Goal: Transaction & Acquisition: Download file/media

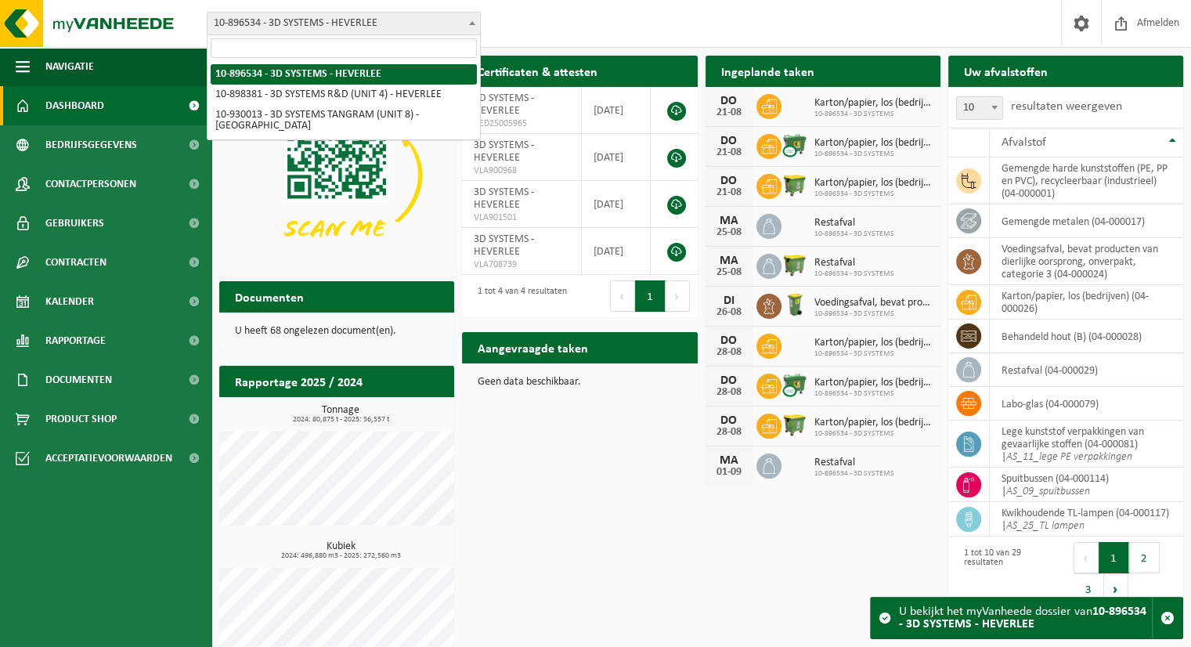
click at [471, 24] on span at bounding box center [472, 23] width 16 height 20
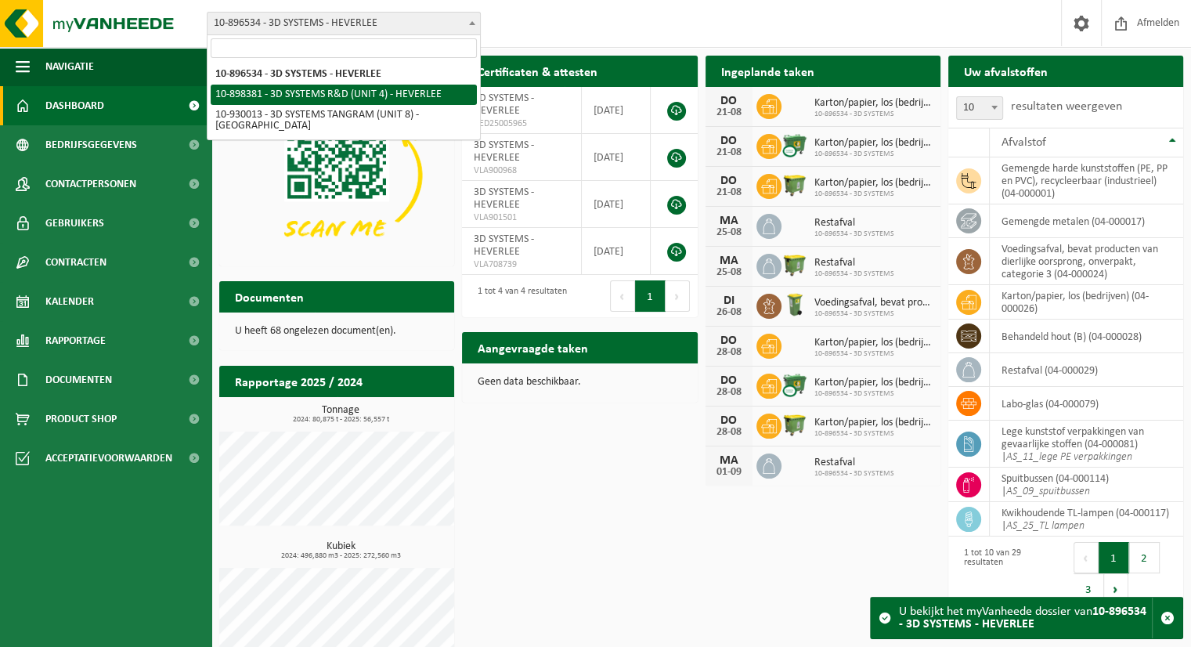
select select "133216"
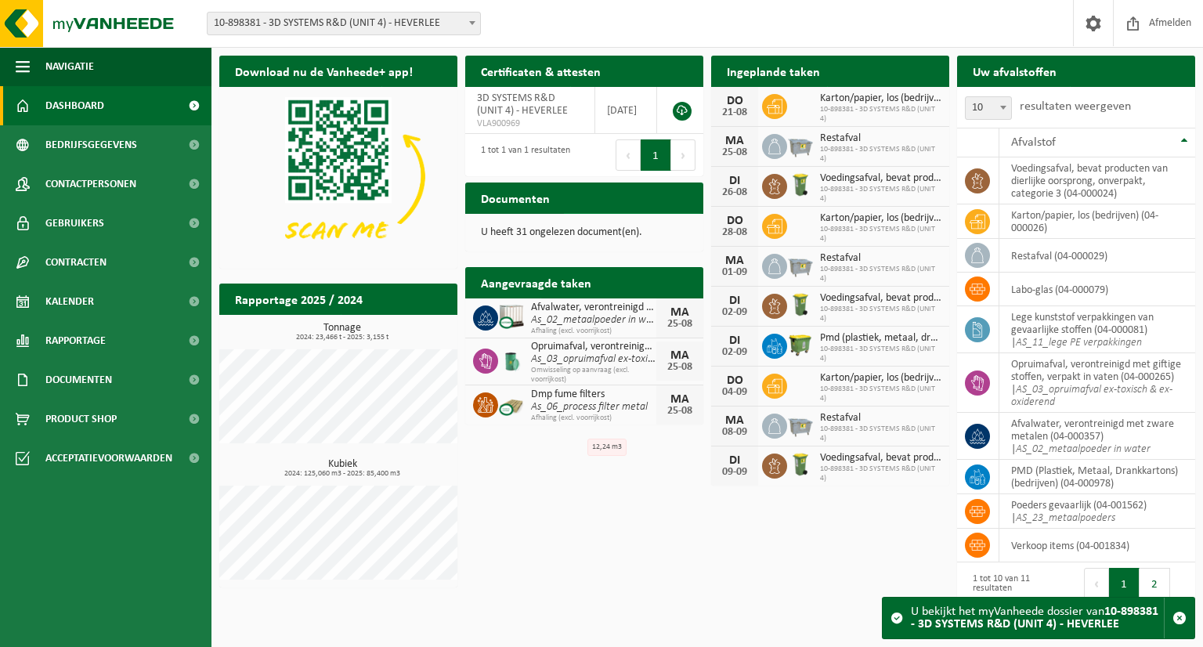
click at [619, 224] on span "Bekijk uw documenten" at bounding box center [625, 229] width 98 height 10
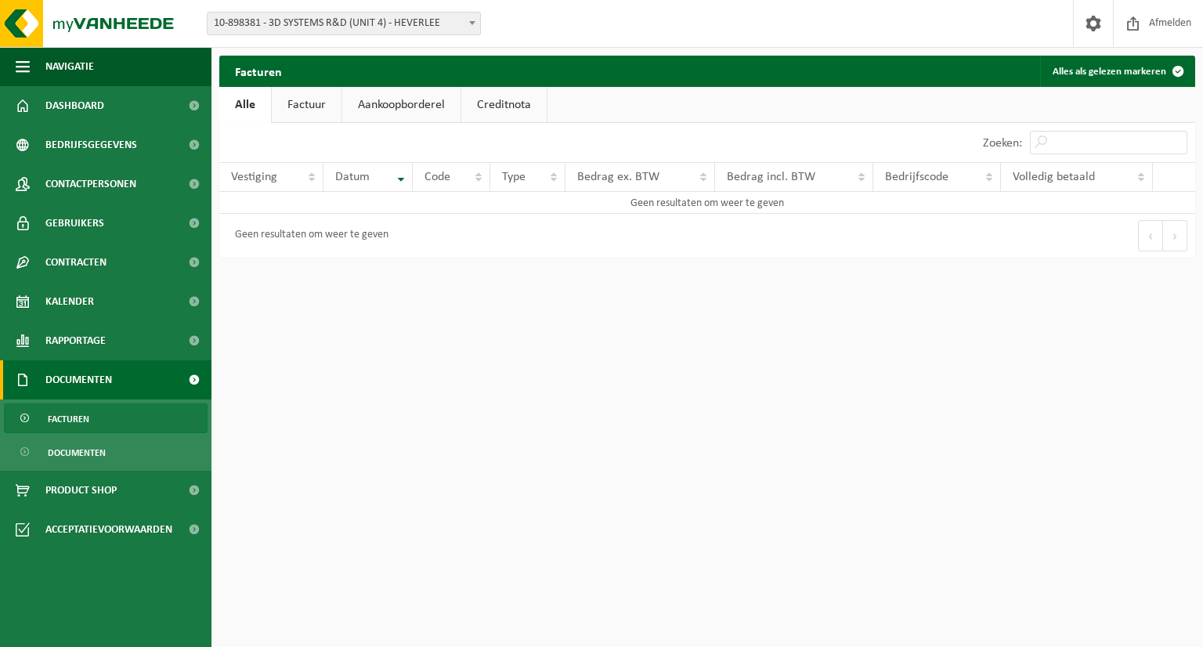
click at [315, 107] on link "Factuur" at bounding box center [307, 105] width 70 height 36
click at [399, 107] on link "Aankoopborderel" at bounding box center [403, 105] width 118 height 36
click at [510, 105] on link "Creditnota" at bounding box center [510, 105] width 85 height 36
click at [245, 107] on link "Alle" at bounding box center [244, 105] width 51 height 36
click at [85, 458] on span "Documenten" at bounding box center [77, 453] width 58 height 30
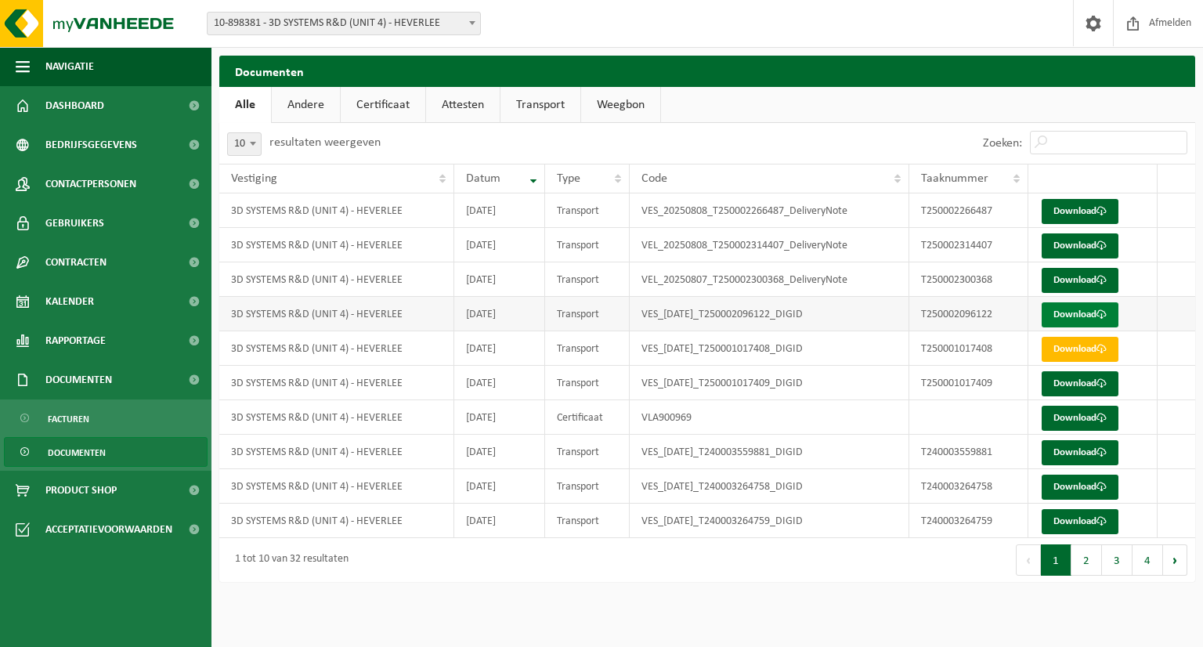
click at [1084, 314] on link "Download" at bounding box center [1080, 314] width 77 height 25
click at [473, 26] on span at bounding box center [472, 23] width 16 height 20
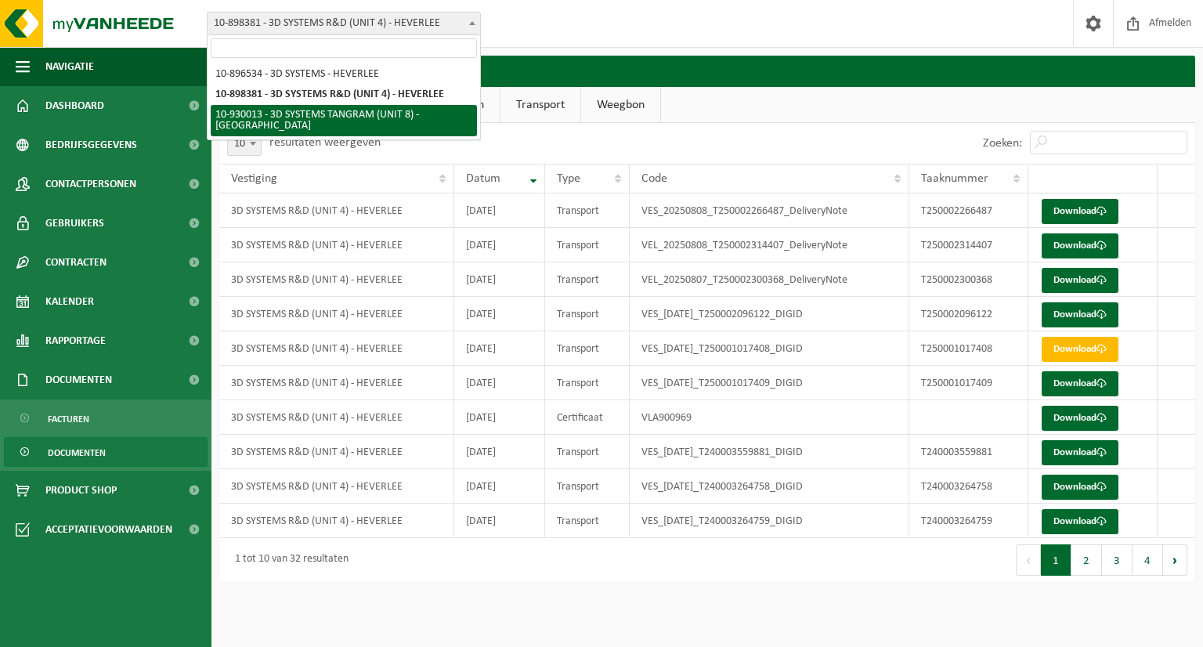
select select "134198"
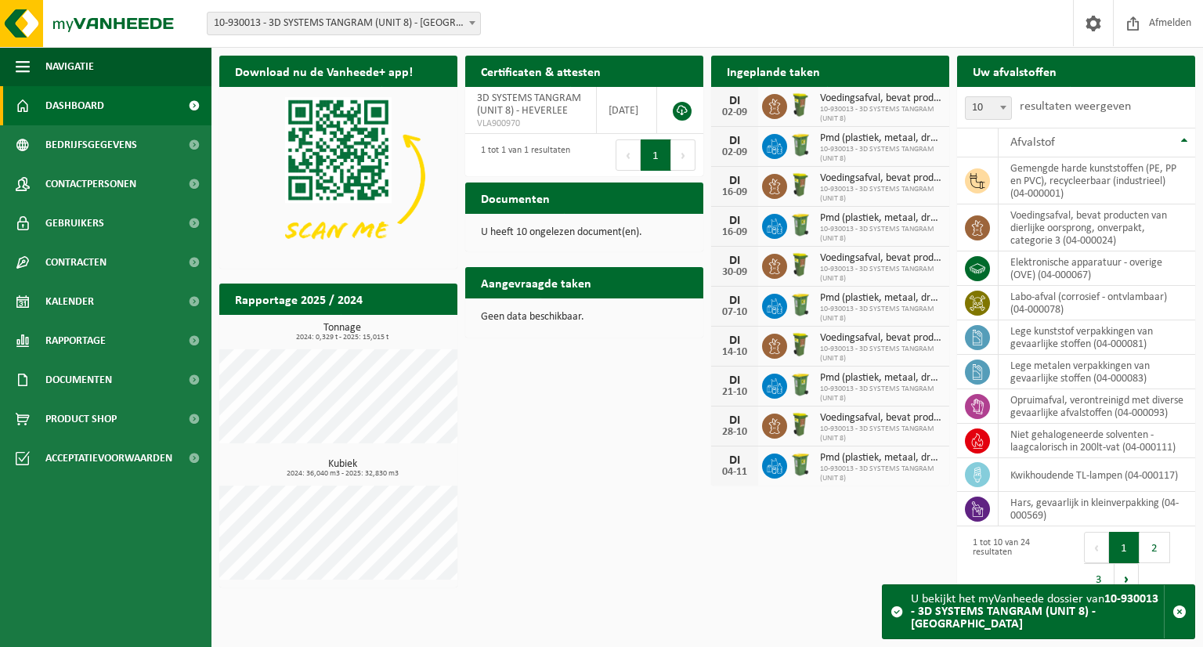
click at [538, 231] on p "U heeft 10 ongelezen document(en)." at bounding box center [584, 232] width 207 height 11
click at [669, 224] on span "Bekijk uw documenten" at bounding box center [625, 229] width 98 height 10
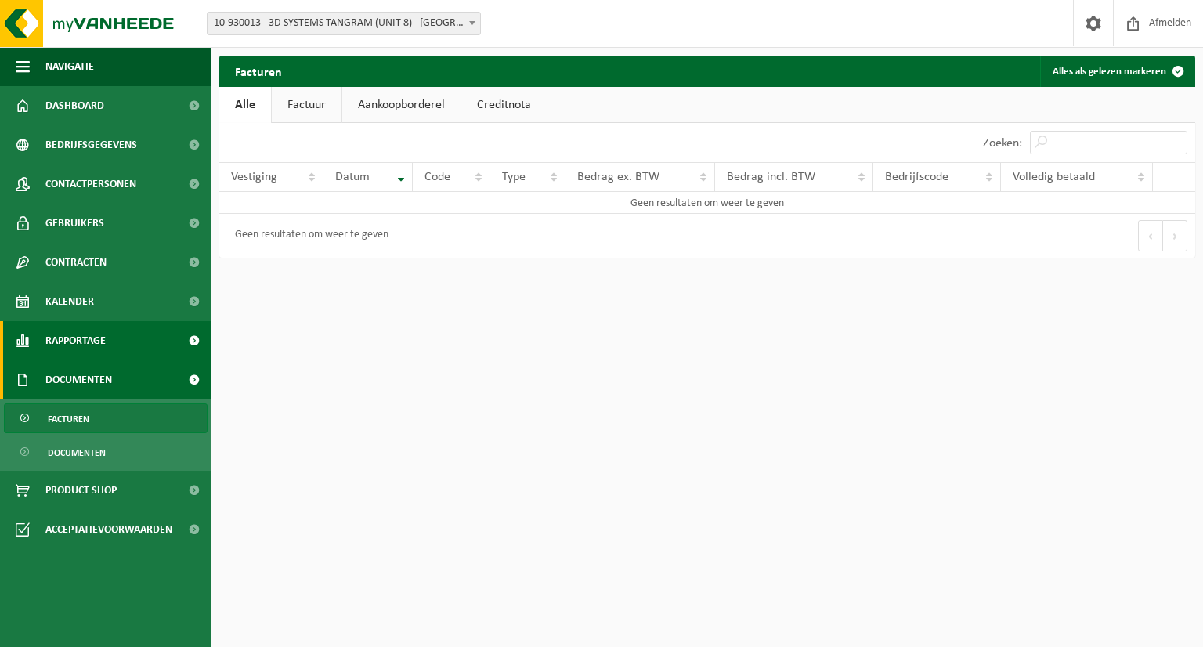
click at [97, 341] on span "Rapportage" at bounding box center [75, 340] width 60 height 39
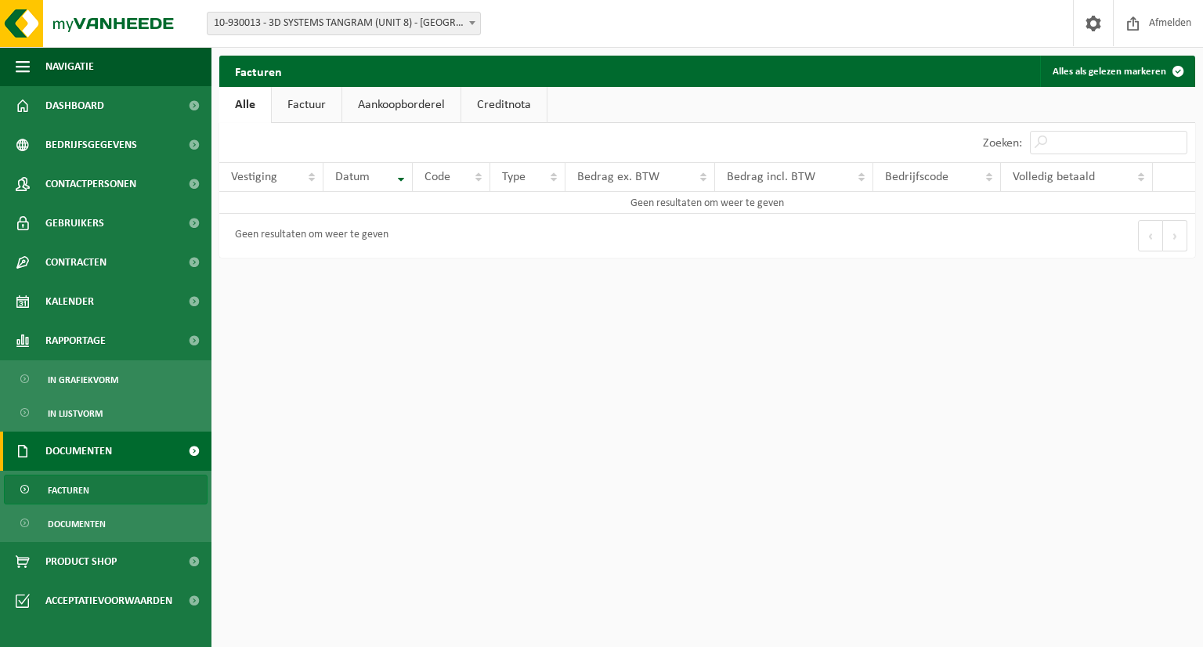
click at [96, 449] on span "Documenten" at bounding box center [78, 450] width 67 height 39
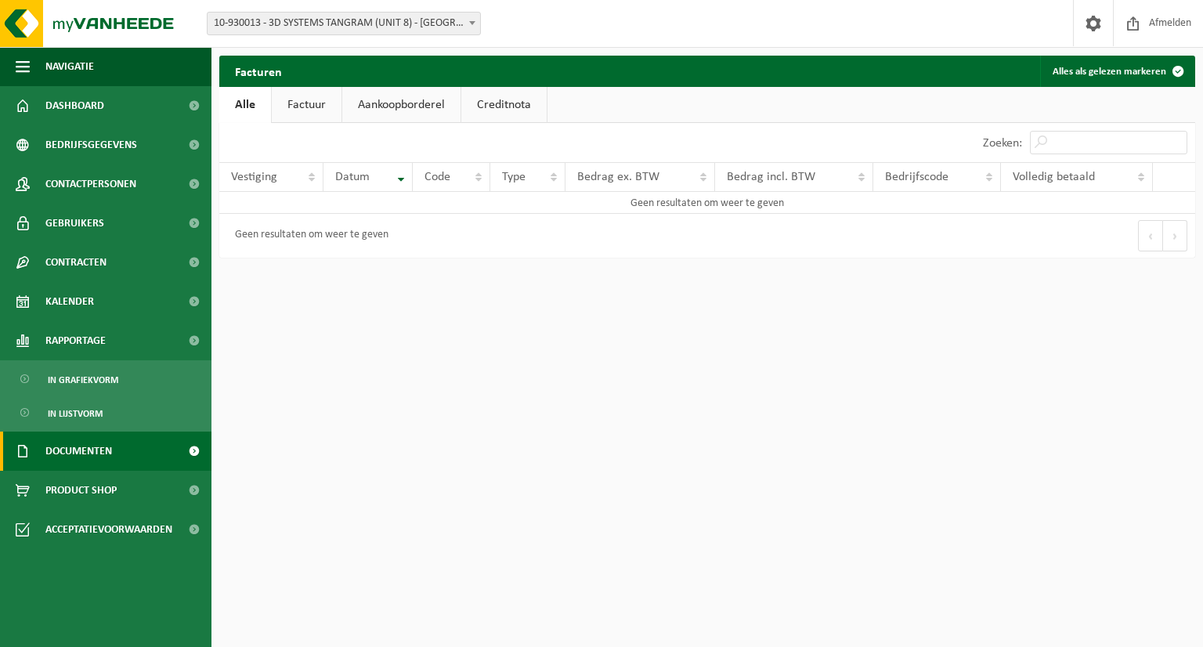
click at [194, 446] on span at bounding box center [193, 450] width 35 height 39
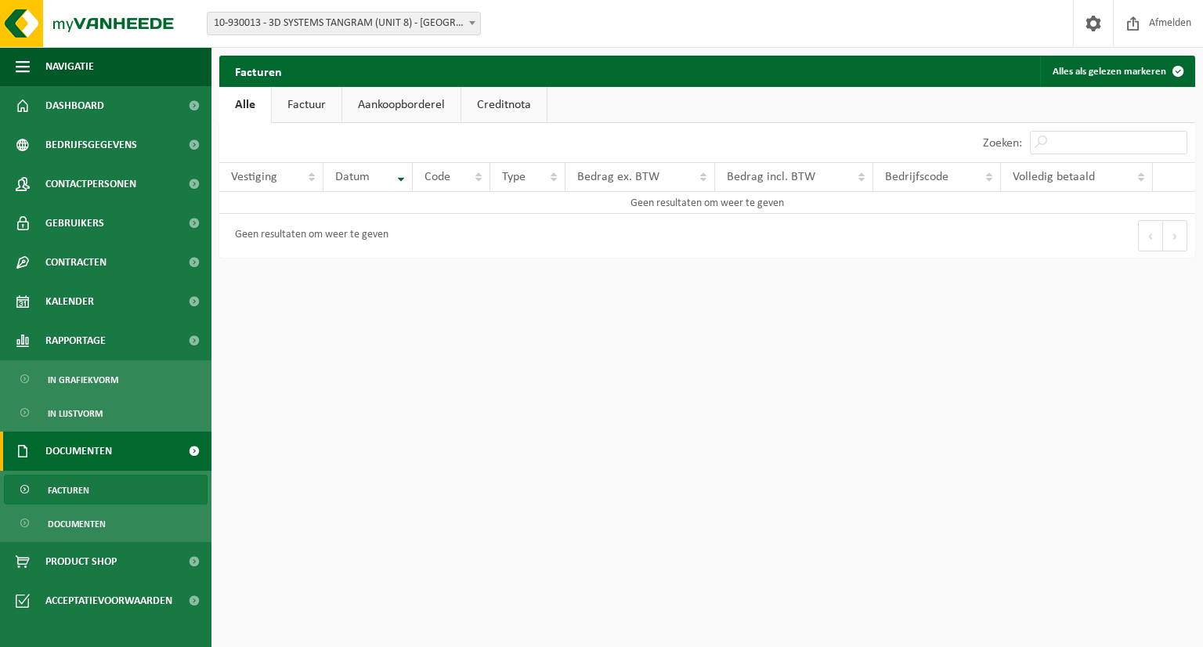
click at [80, 489] on span "Facturen" at bounding box center [69, 490] width 42 height 30
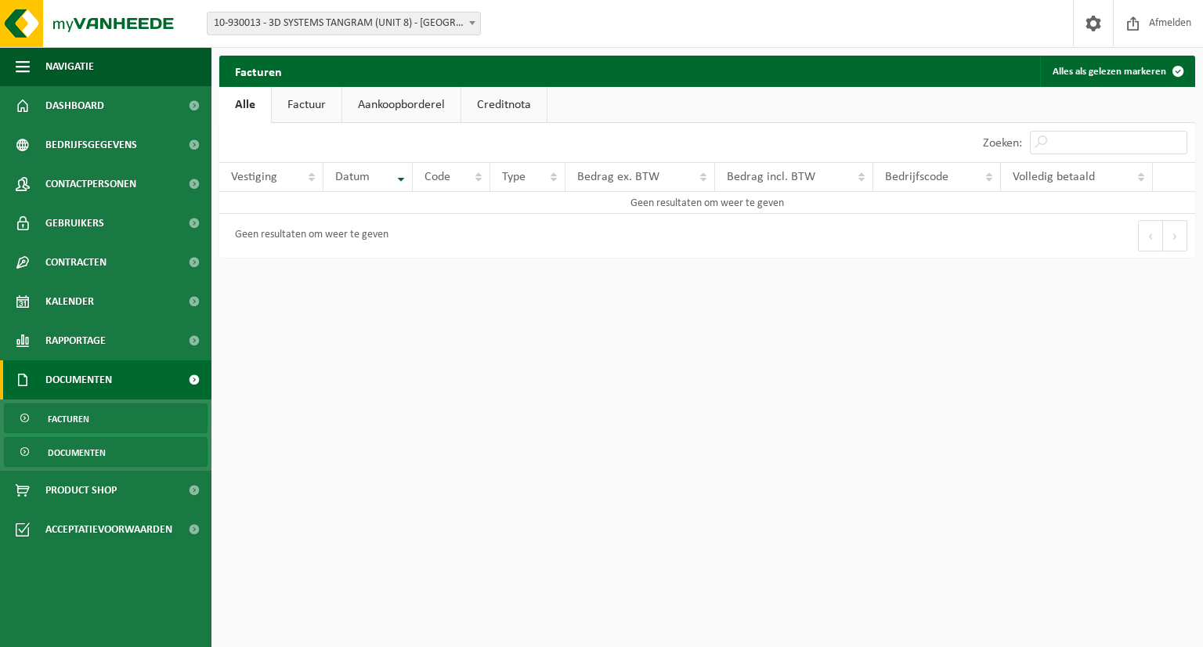
click at [64, 452] on span "Documenten" at bounding box center [77, 453] width 58 height 30
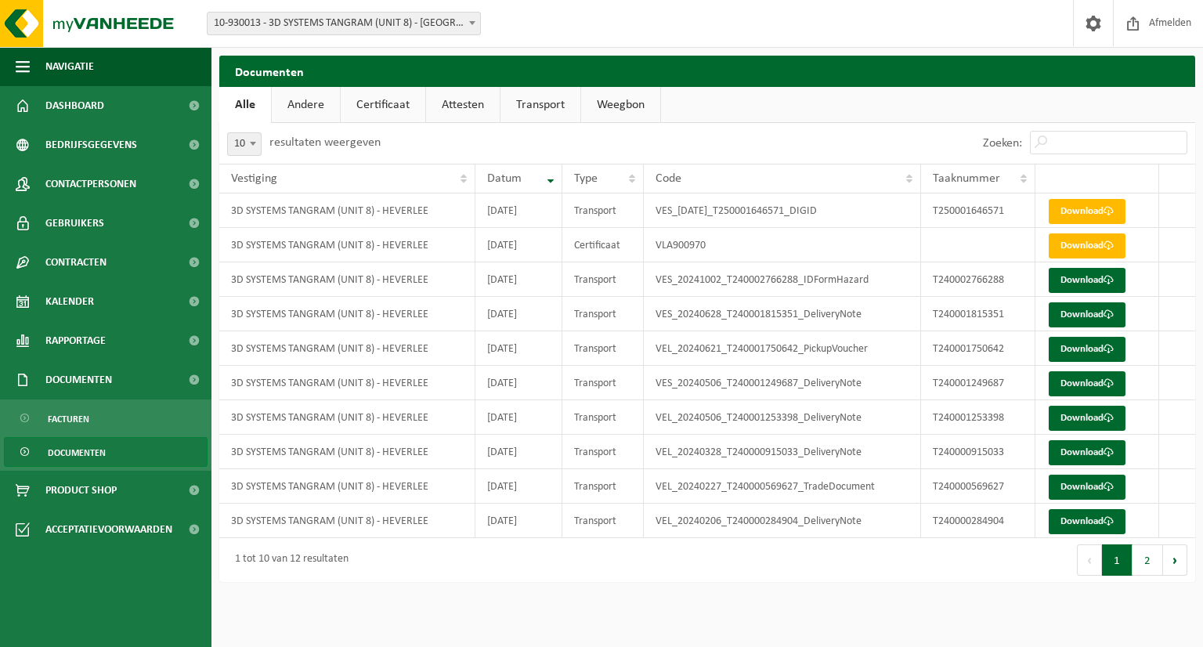
click at [382, 103] on link "Certificaat" at bounding box center [383, 105] width 85 height 36
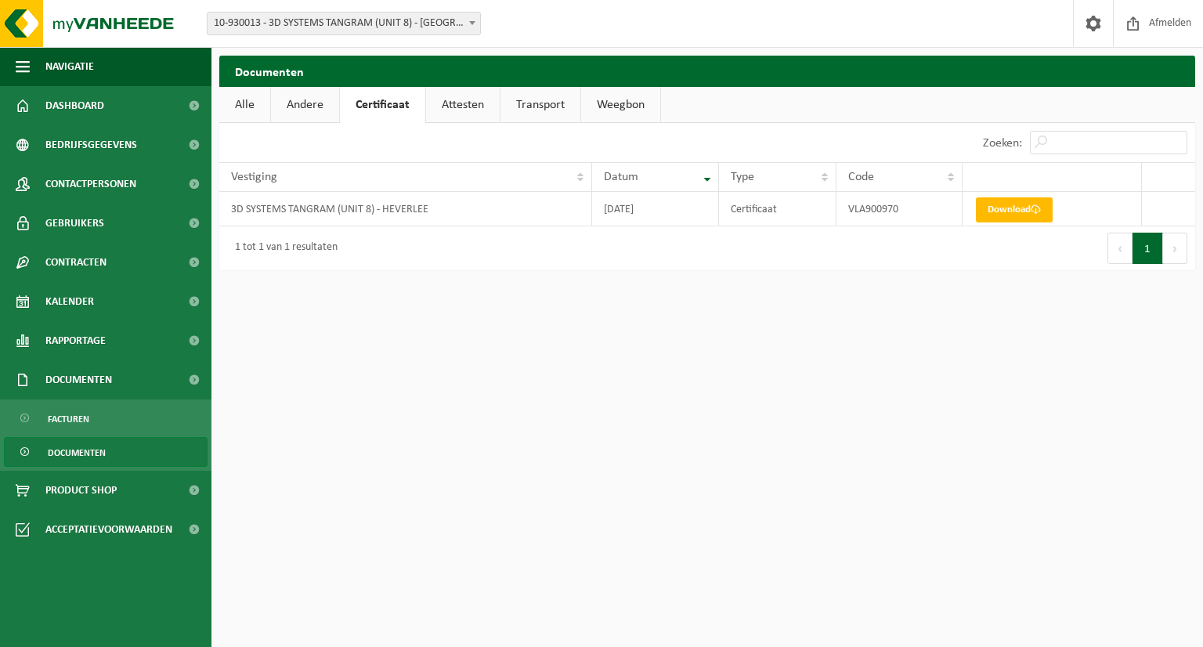
click at [469, 104] on link "Attesten" at bounding box center [463, 105] width 74 height 36
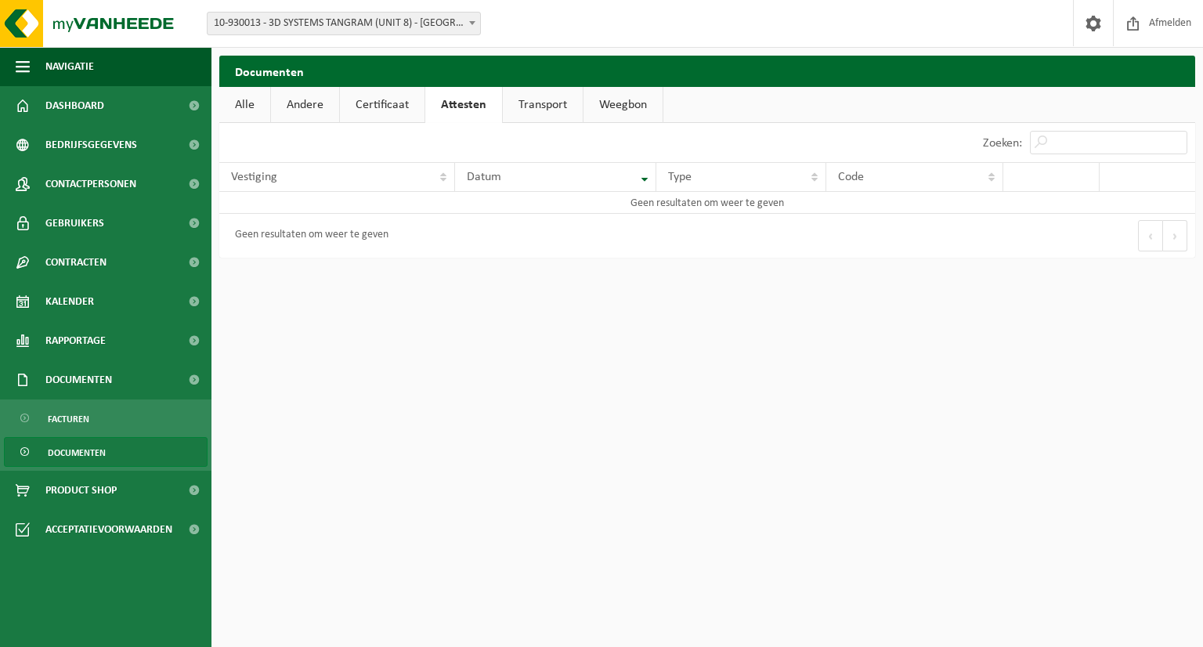
click at [537, 106] on link "Transport" at bounding box center [543, 105] width 80 height 36
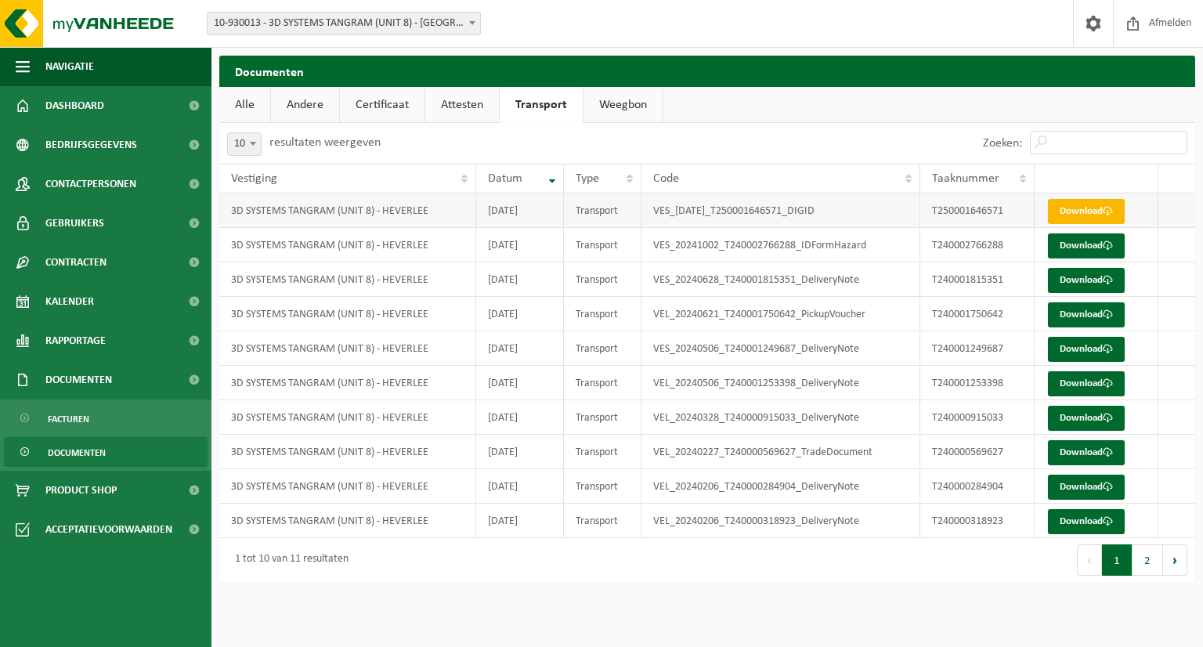
click at [1074, 210] on link "Download" at bounding box center [1086, 211] width 77 height 25
click at [473, 107] on link "Attesten" at bounding box center [462, 105] width 74 height 36
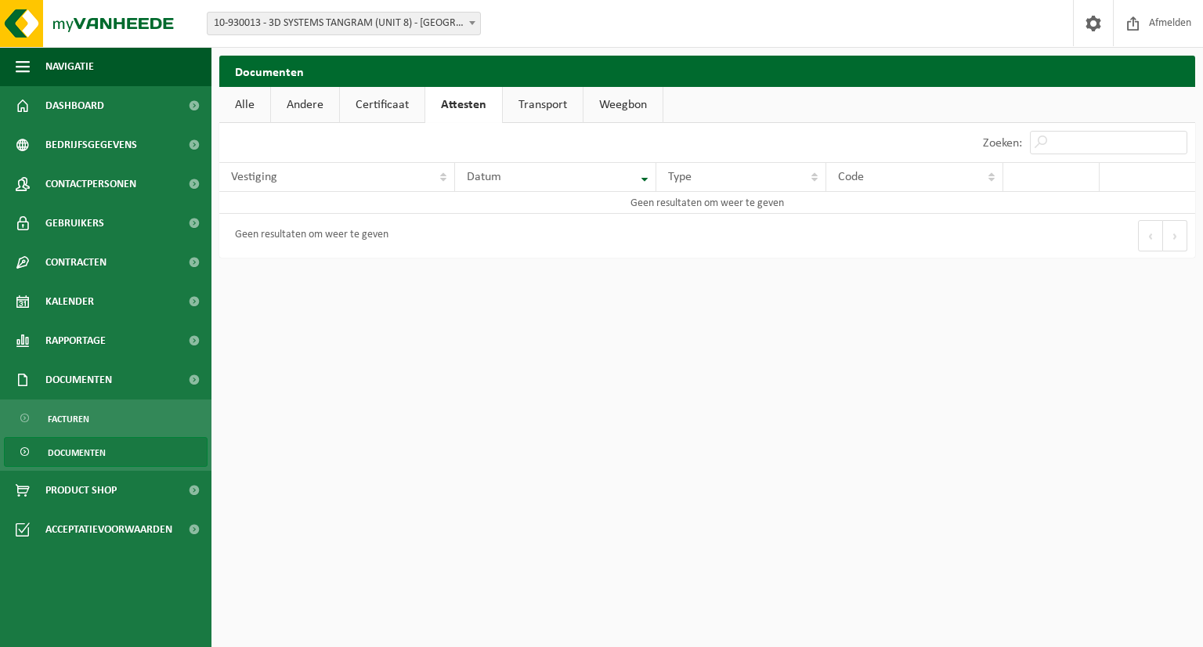
click at [379, 104] on link "Certificaat" at bounding box center [382, 105] width 85 height 36
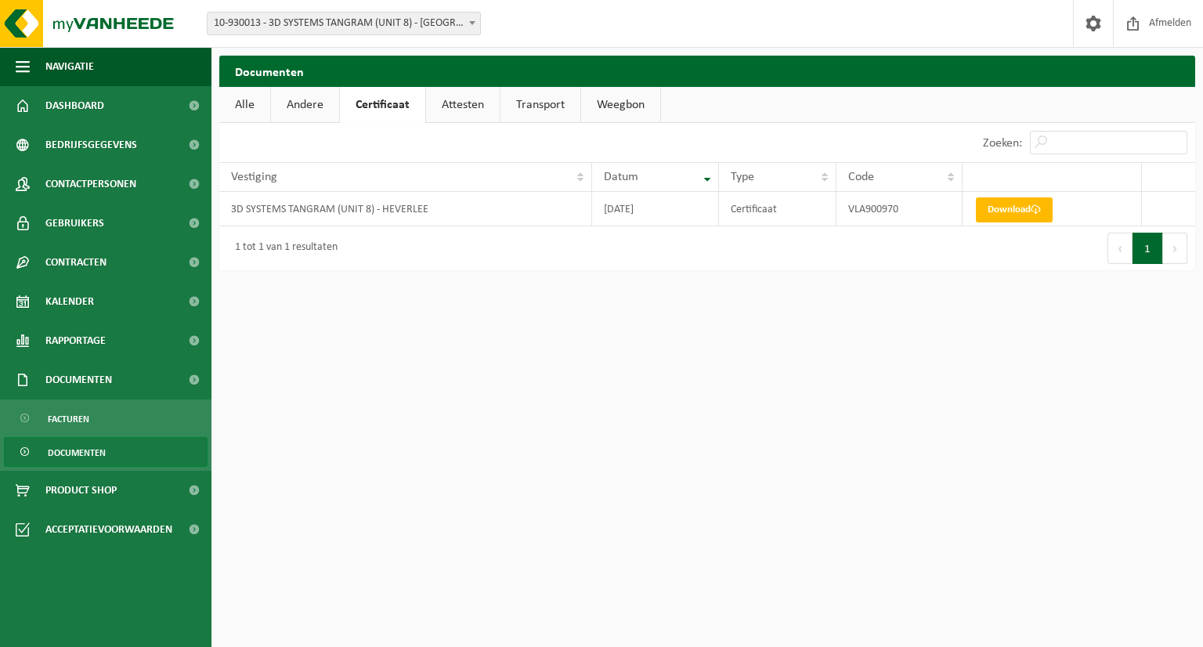
click at [538, 107] on link "Transport" at bounding box center [540, 105] width 80 height 36
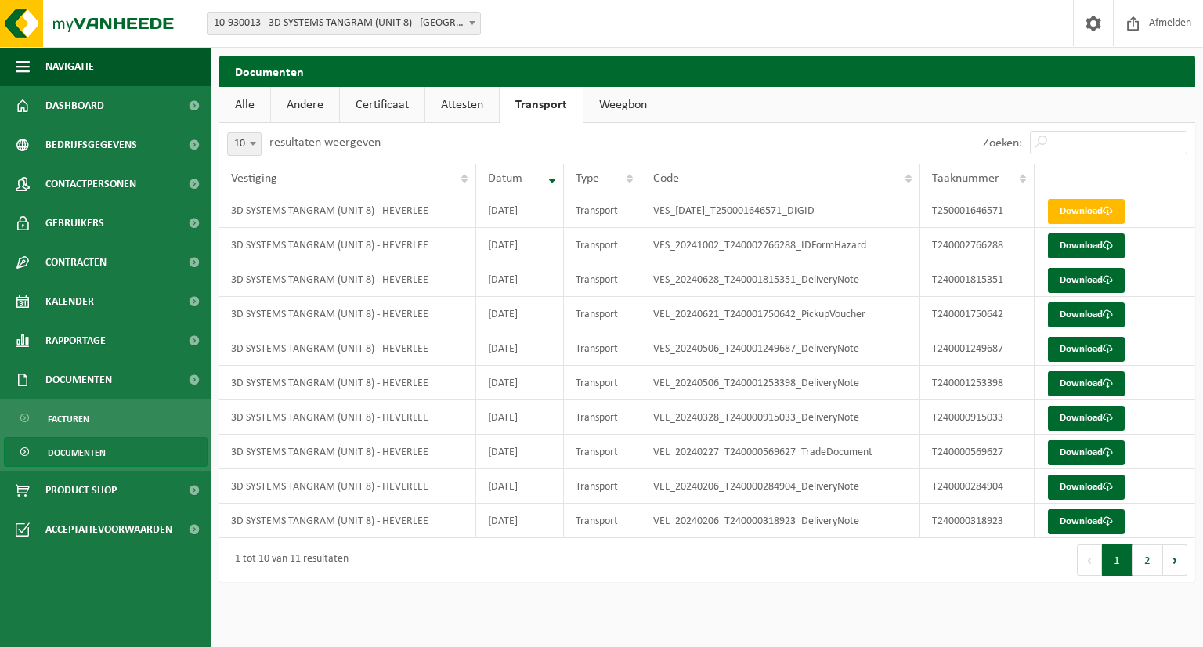
click at [381, 106] on link "Certificaat" at bounding box center [382, 105] width 85 height 36
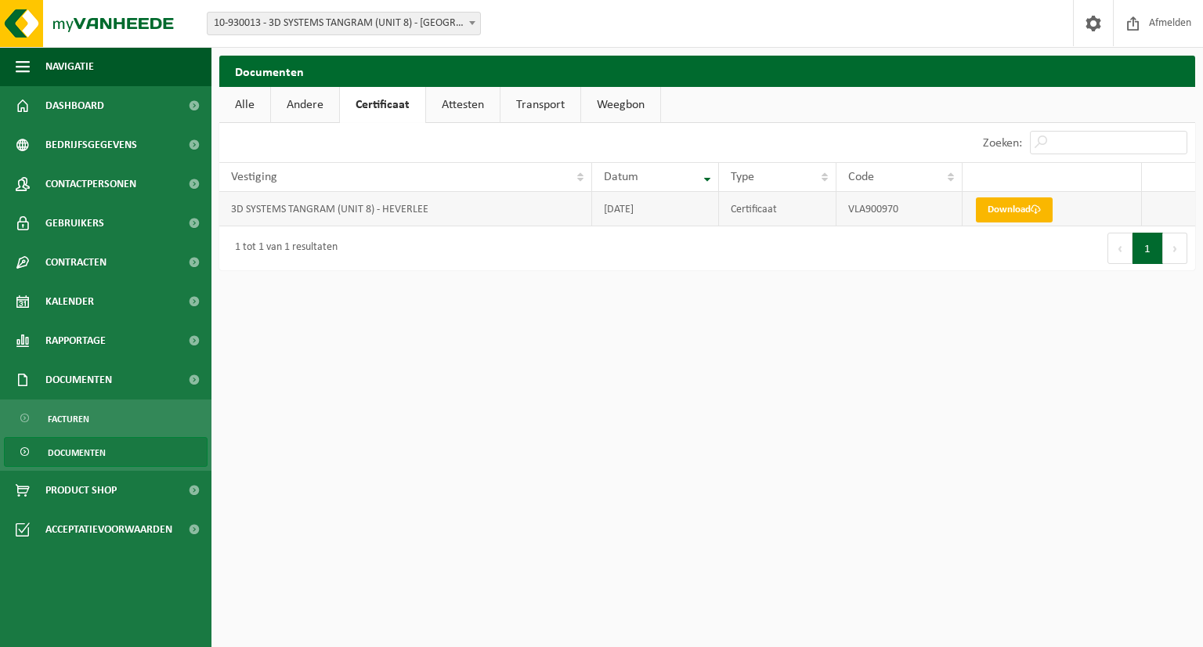
click at [1017, 211] on link "Download" at bounding box center [1014, 209] width 77 height 25
click at [536, 102] on link "Transport" at bounding box center [540, 105] width 80 height 36
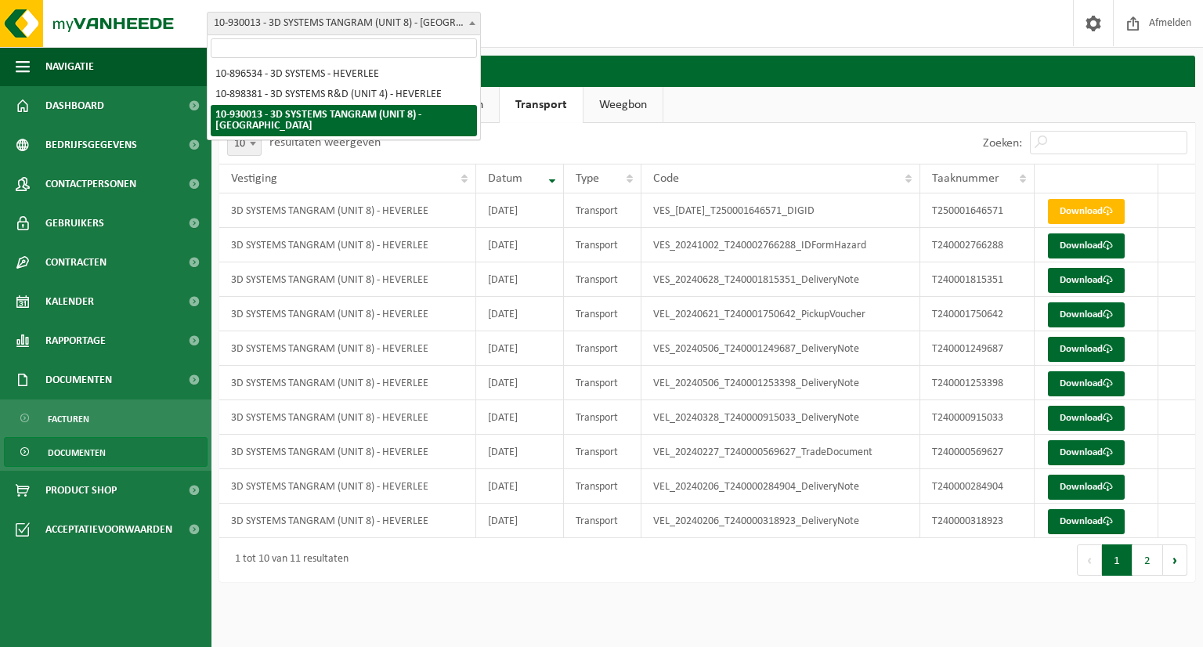
click at [474, 27] on span at bounding box center [472, 23] width 16 height 20
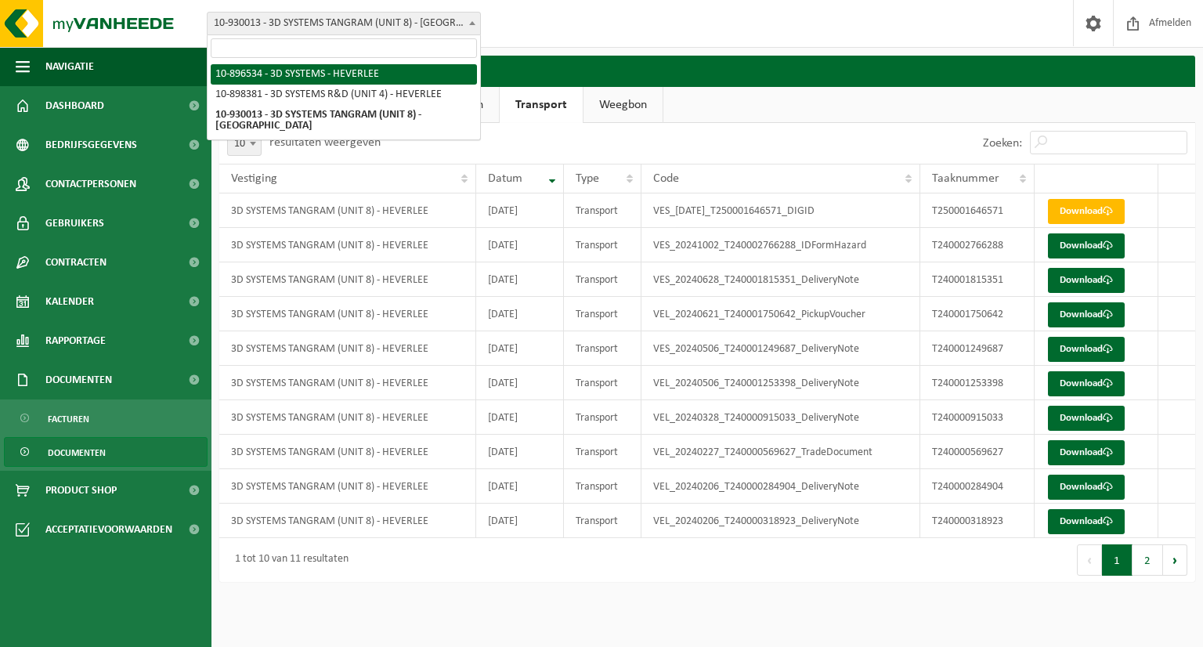
select select "133215"
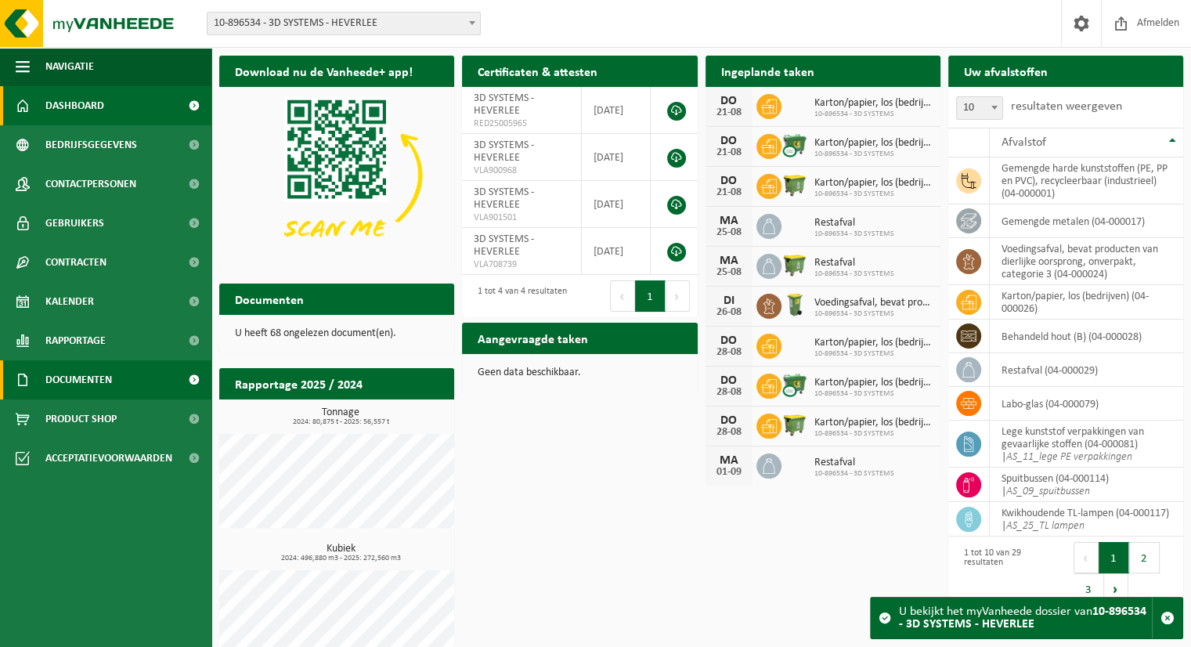
click at [99, 381] on span "Documenten" at bounding box center [78, 379] width 67 height 39
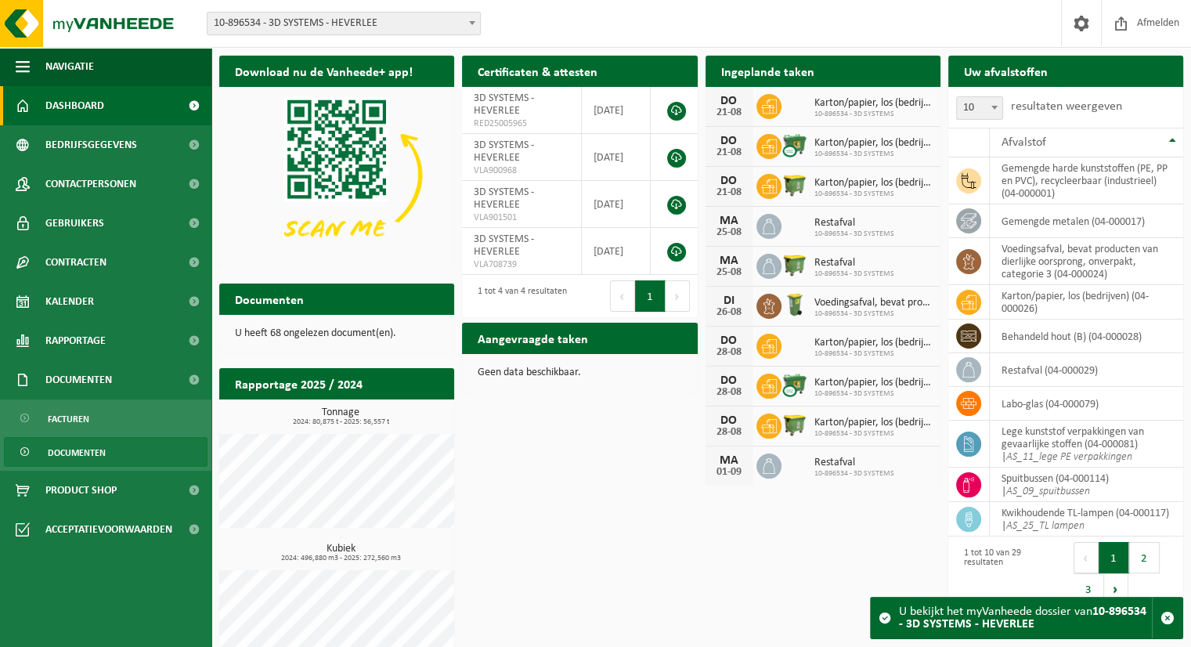
click at [85, 454] on span "Documenten" at bounding box center [77, 453] width 58 height 30
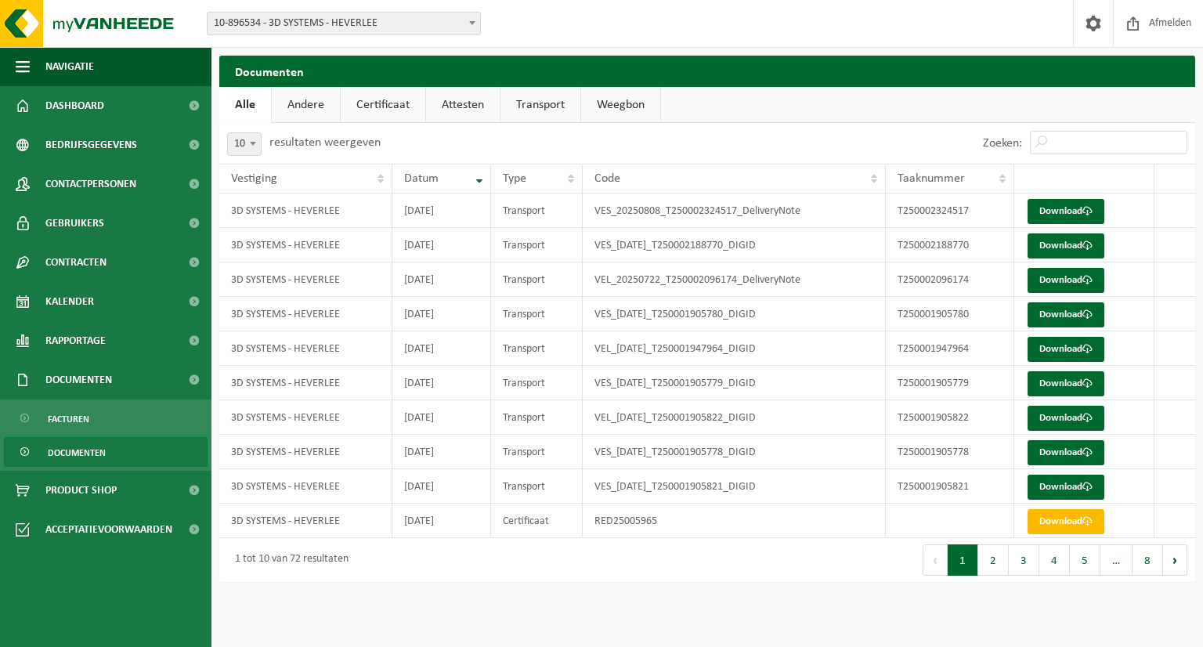
click at [384, 110] on link "Certificaat" at bounding box center [383, 105] width 85 height 36
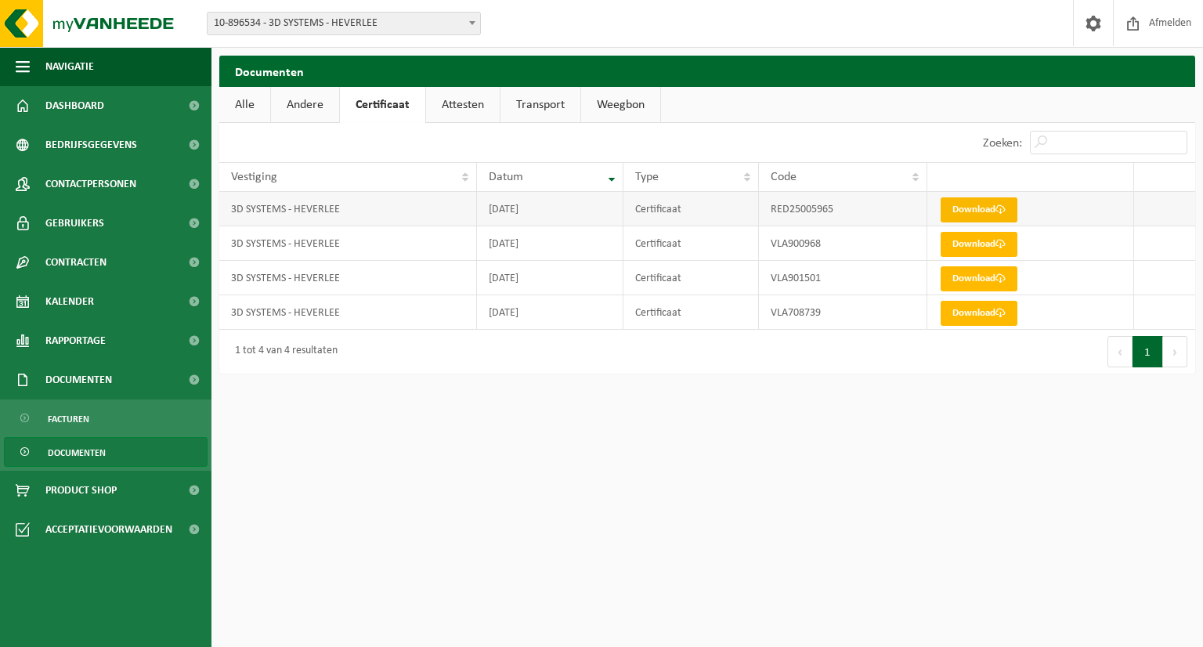
click at [971, 210] on link "Download" at bounding box center [978, 209] width 77 height 25
